Goal: Task Accomplishment & Management: Use online tool/utility

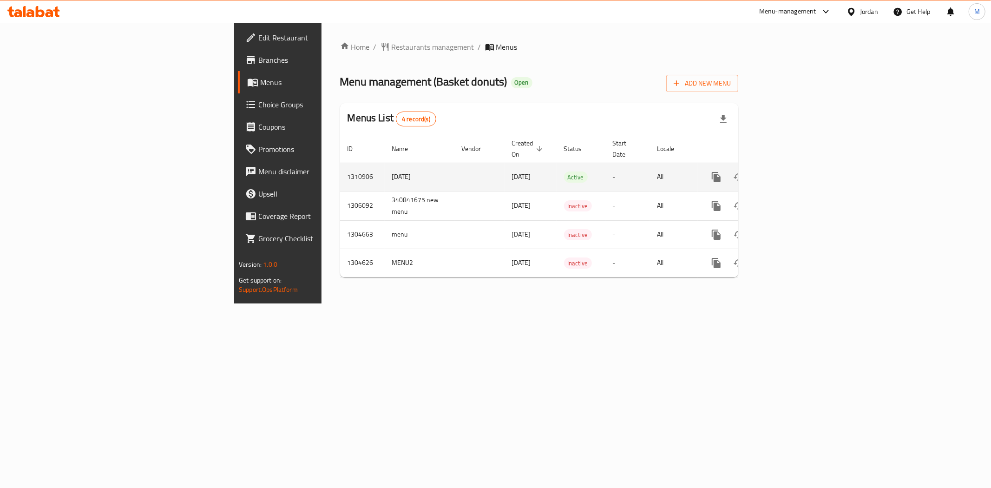
click at [794, 166] on link "enhanced table" at bounding box center [783, 177] width 22 height 22
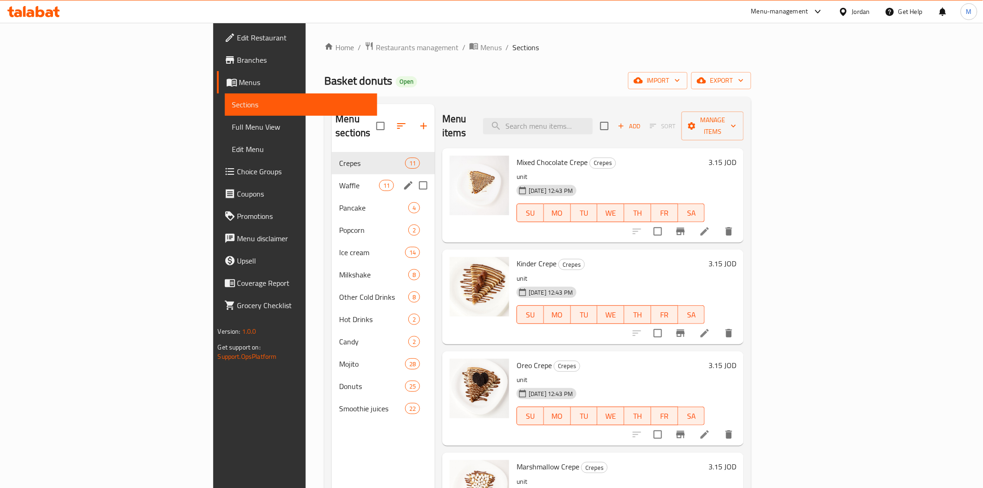
click at [339, 180] on span "Waffle" at bounding box center [358, 185] width 39 height 11
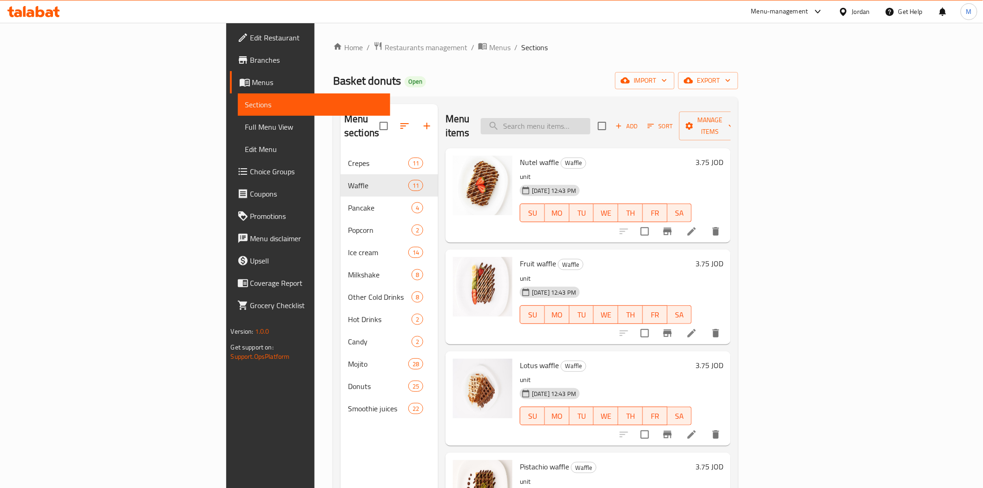
click at [590, 118] on input "search" at bounding box center [536, 126] width 110 height 16
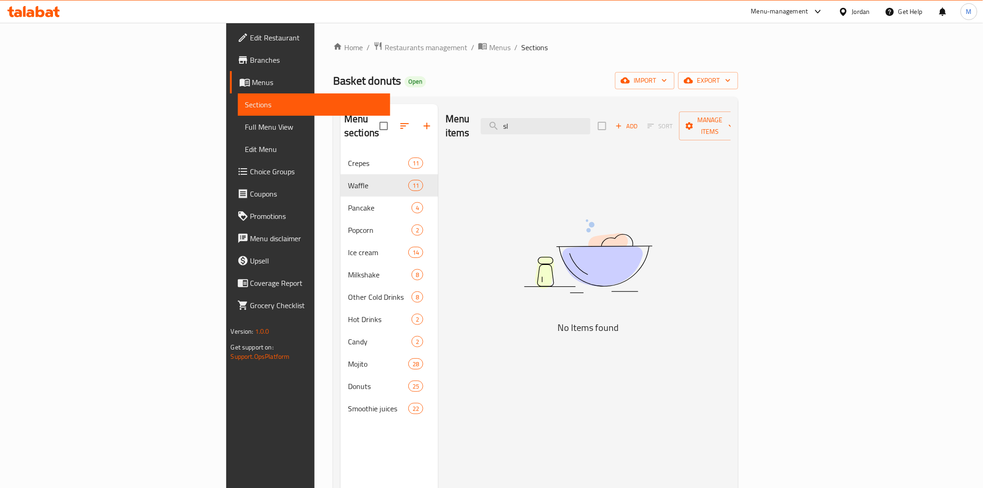
type input "s"
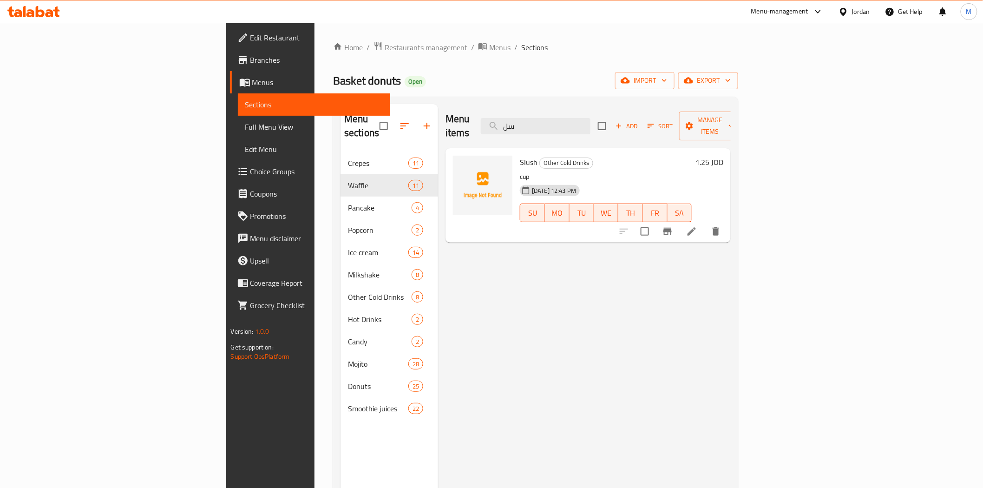
type input "سل"
click at [848, 14] on icon at bounding box center [843, 12] width 10 height 10
click at [756, 251] on div "[GEOGRAPHIC_DATA] [GEOGRAPHIC_DATA] [GEOGRAPHIC_DATA] [GEOGRAPHIC_DATA] [GEOGRA…" at bounding box center [800, 139] width 139 height 230
click at [759, 242] on div "[GEOGRAPHIC_DATA]" at bounding box center [769, 243] width 61 height 10
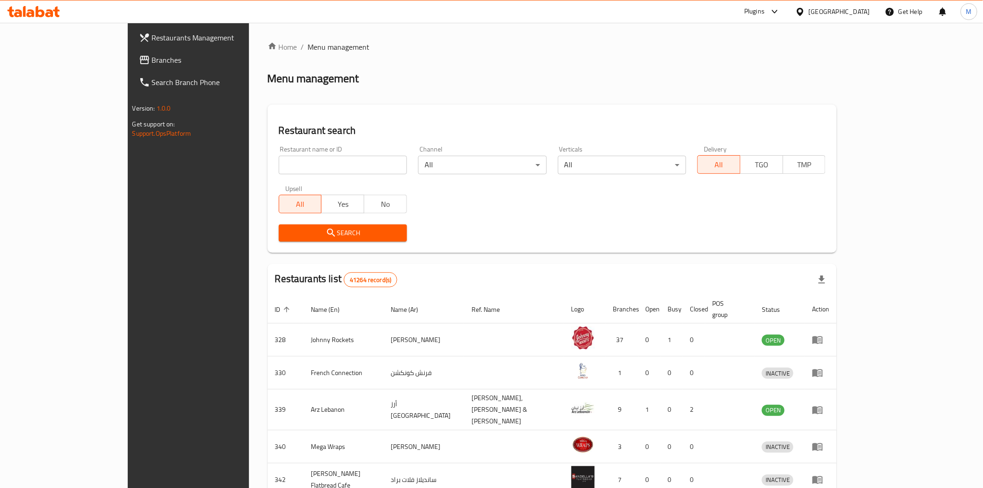
click at [279, 161] on input "search" at bounding box center [343, 165] width 128 height 19
paste input "Kirin Hot Pot Restauran"
type input "Kirin Hot Pot Restauran"
click button "Search" at bounding box center [343, 232] width 128 height 17
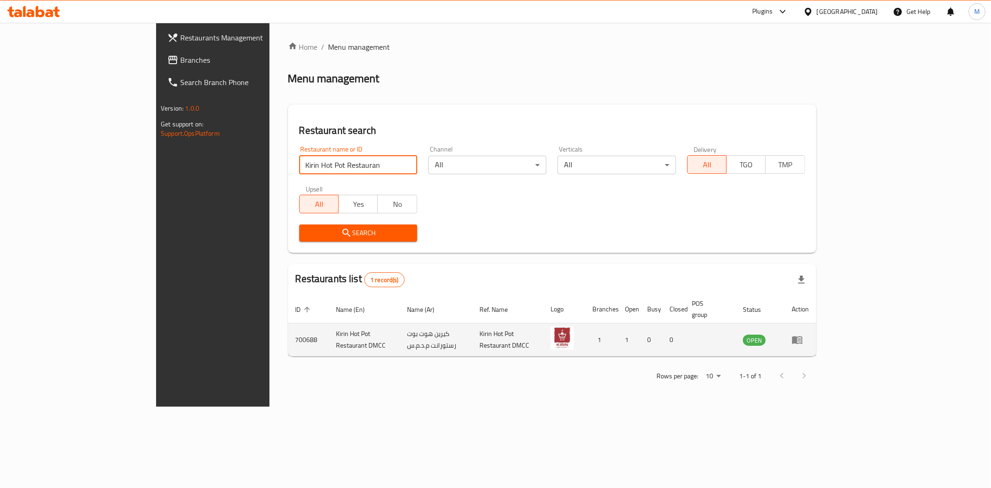
click at [816, 323] on td "enhanced table" at bounding box center [800, 339] width 32 height 33
click at [801, 338] on icon "enhanced table" at bounding box center [799, 340] width 3 height 4
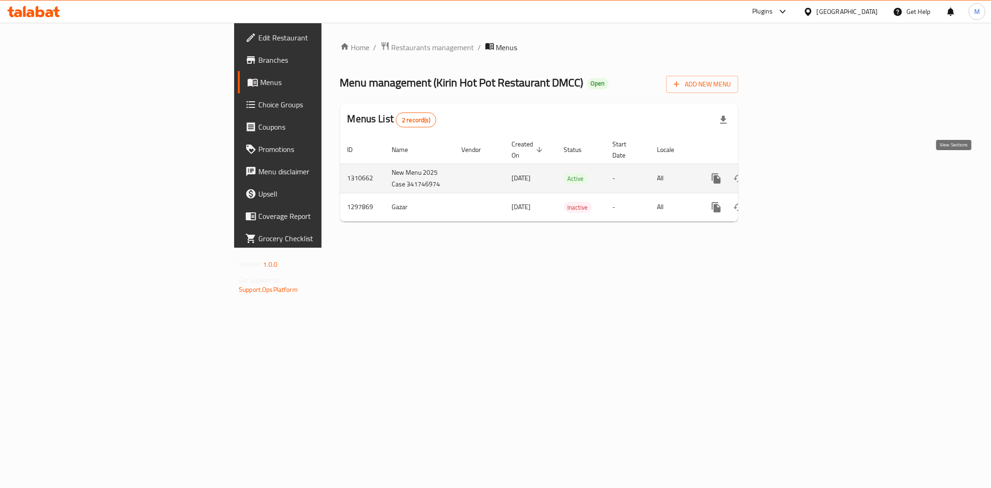
click at [789, 173] on icon "enhanced table" at bounding box center [783, 178] width 11 height 11
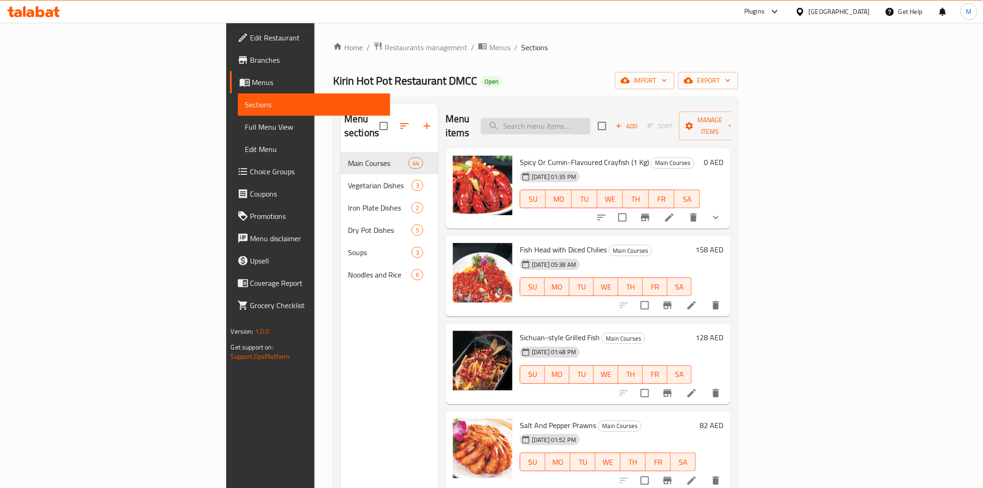
click at [590, 119] on input "search" at bounding box center [536, 126] width 110 height 16
paste input "Shredded Chicken with Sour and Sweet Sauce"
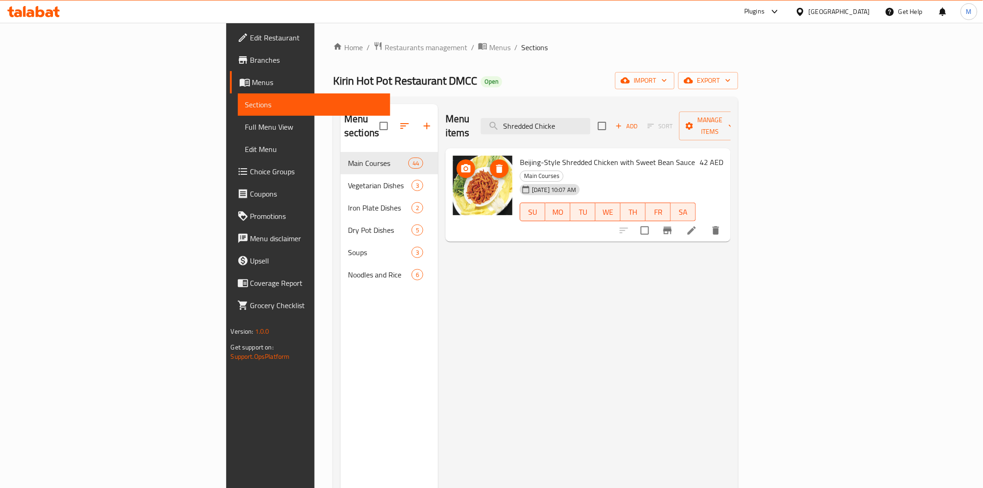
type input "Shredded Chicke"
drag, startPoint x: 435, startPoint y: 175, endPoint x: 500, endPoint y: 149, distance: 69.9
click at [520, 155] on span "Beijing-Style Shredded Chicken with Sweet Bean Sauce" at bounding box center [607, 162] width 175 height 14
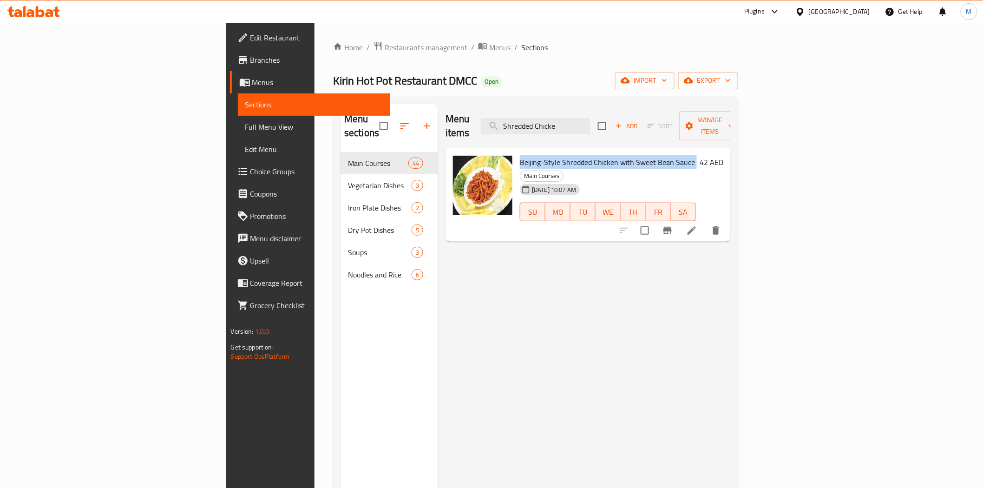
copy h6 "Beijing-Style Shredded Chicken with Sweet Bean Sauce"
click at [489, 51] on span "Menus" at bounding box center [499, 47] width 21 height 11
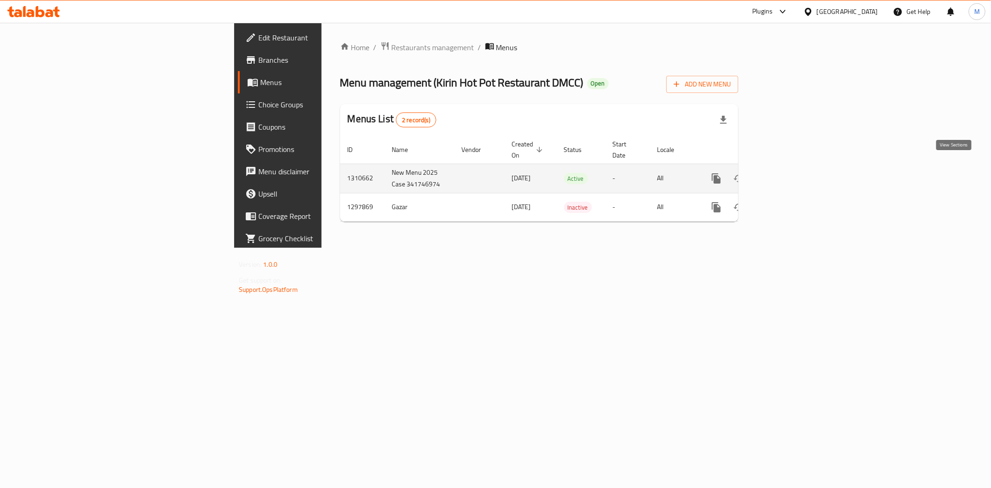
click at [789, 173] on icon "enhanced table" at bounding box center [783, 178] width 11 height 11
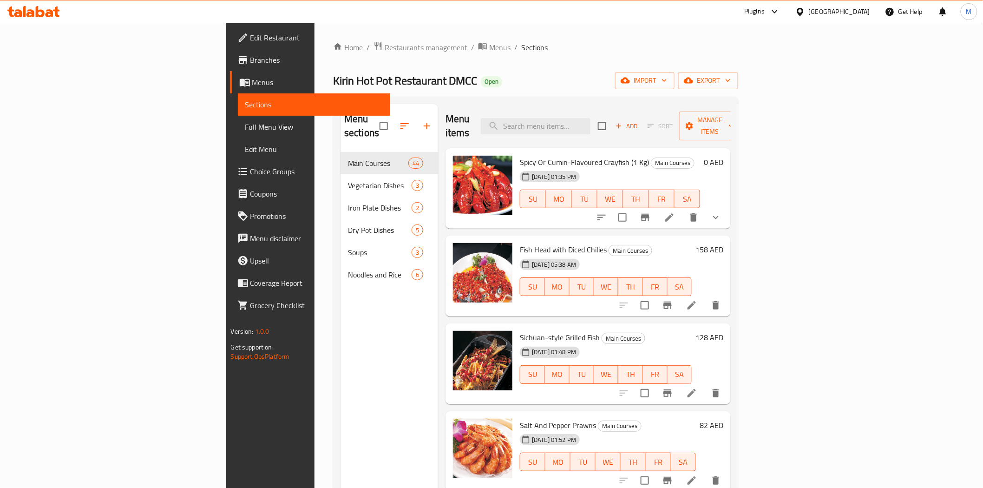
drag, startPoint x: 620, startPoint y: 141, endPoint x: 622, endPoint y: 130, distance: 11.4
click at [621, 152] on div "Spicy Or Cumin-Flavoured Crayfish (1 Kg) Main Courses [DATE] 01:35 PM SU MO TU …" at bounding box center [610, 188] width 188 height 73
click at [622, 130] on div "Menu items Add Sort Manage items" at bounding box center [587, 126] width 285 height 44
click at [590, 121] on input "search" at bounding box center [536, 126] width 110 height 16
paste input "Braised hair Tail Fish"
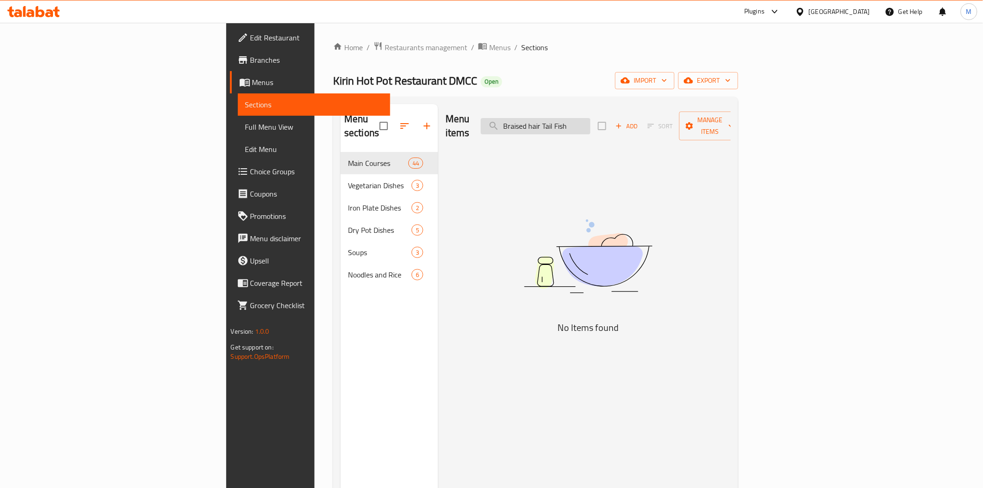
drag, startPoint x: 620, startPoint y: 117, endPoint x: 622, endPoint y: 122, distance: 5.4
click at [590, 118] on input "Braised hair Tail Fish" at bounding box center [536, 126] width 110 height 16
click at [590, 122] on input "Braised hair Tail Fish" at bounding box center [536, 126] width 110 height 16
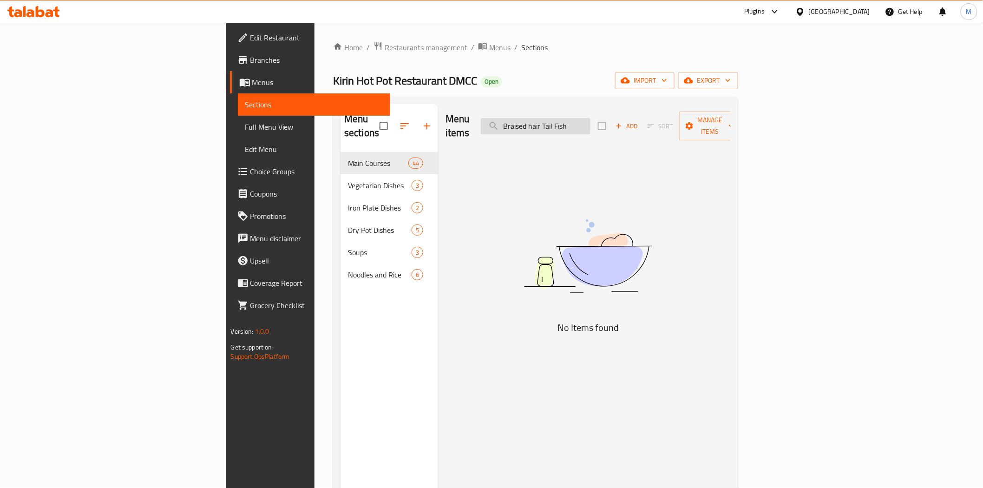
paste input ""Dry Pot Tail"
click at [590, 118] on input ""Dry Pot Tail" at bounding box center [536, 126] width 110 height 16
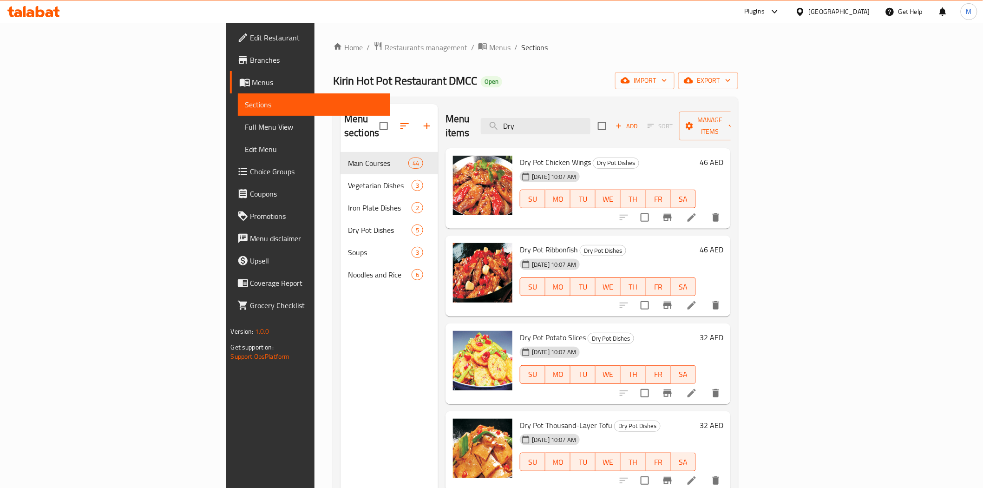
click at [630, 108] on div "Menu items Dry Add Sort Manage items" at bounding box center [587, 126] width 285 height 44
click at [630, 109] on div "Menu items Dry Add Sort Manage items" at bounding box center [587, 126] width 285 height 44
click at [590, 118] on input "Dry" at bounding box center [536, 126] width 110 height 16
paste input "Braised"
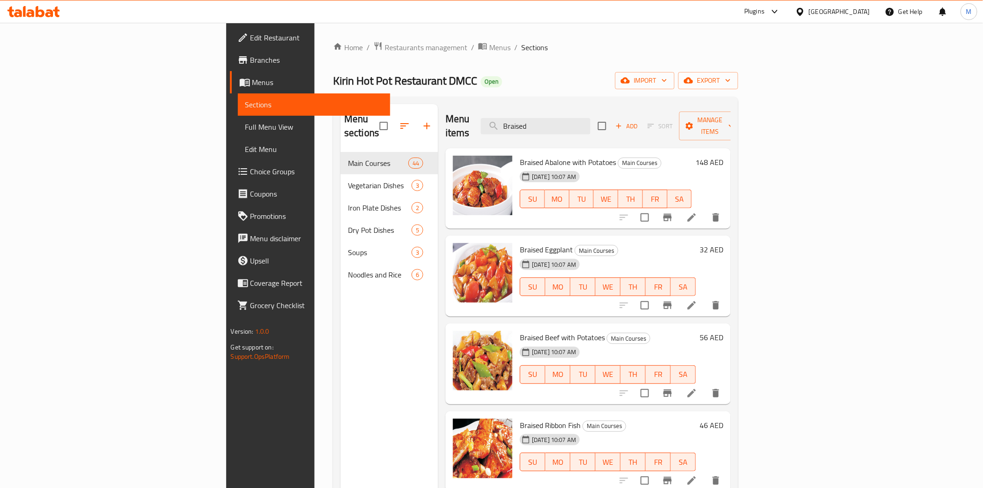
type input "Braised"
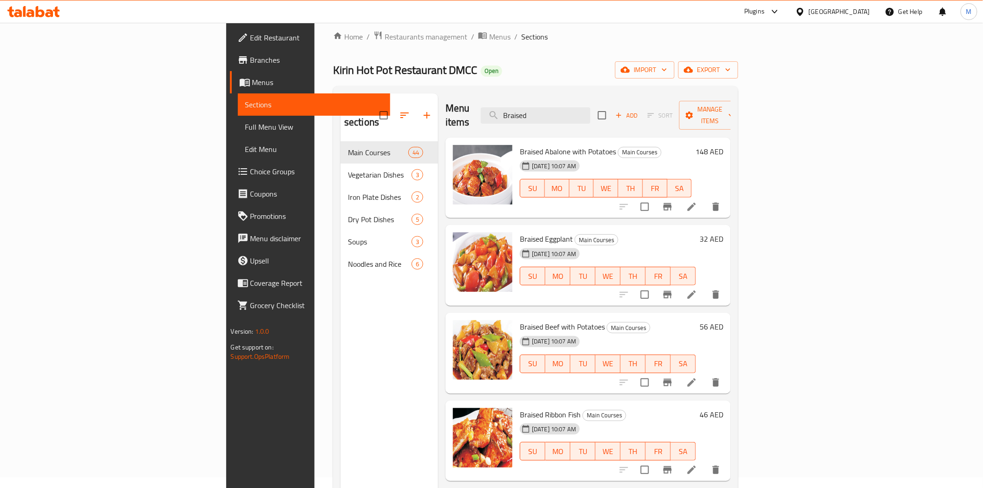
scroll to position [130, 0]
